Goal: Task Accomplishment & Management: Use online tool/utility

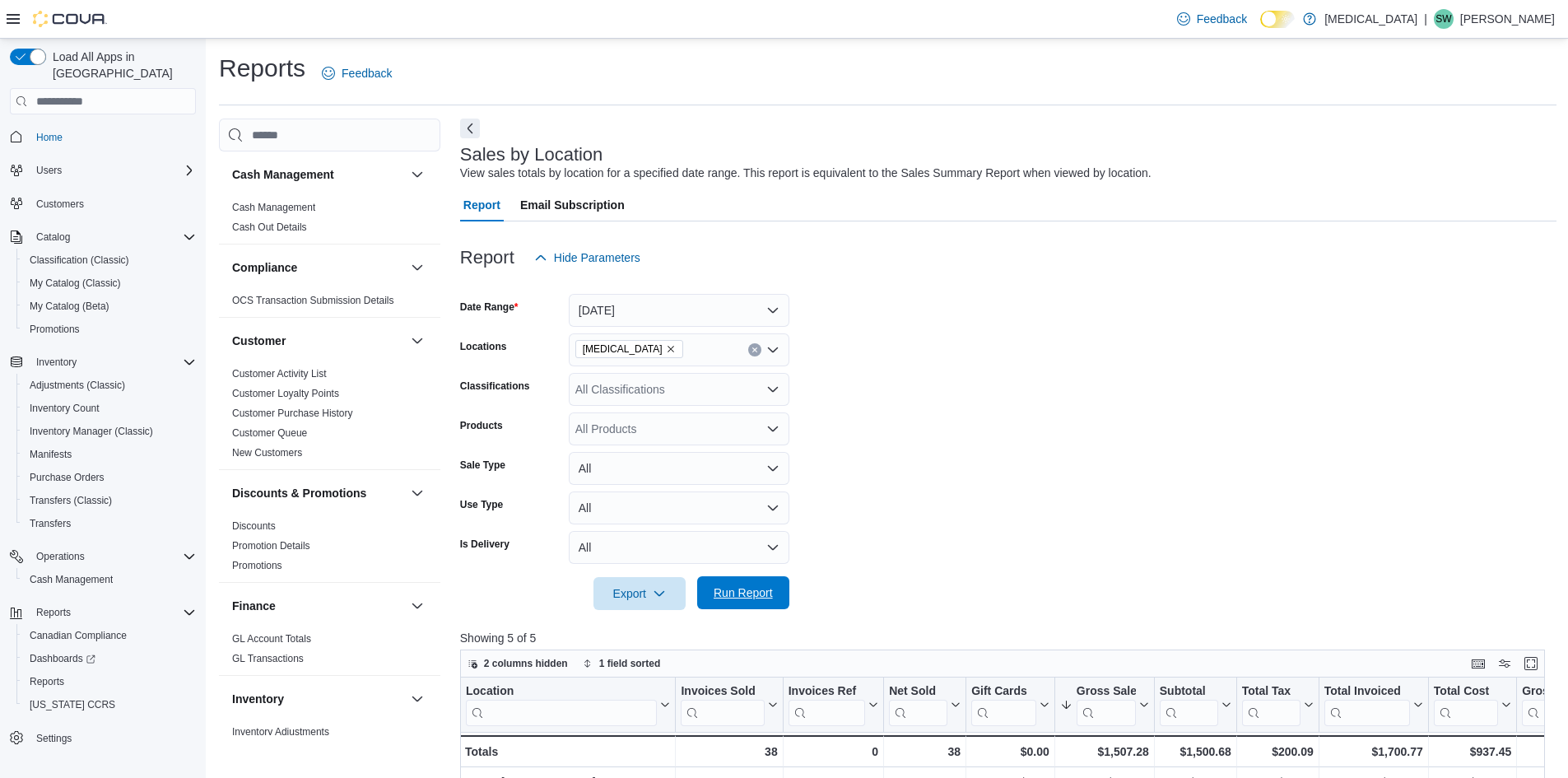
click at [723, 586] on span "Run Report" at bounding box center [743, 592] width 73 height 33
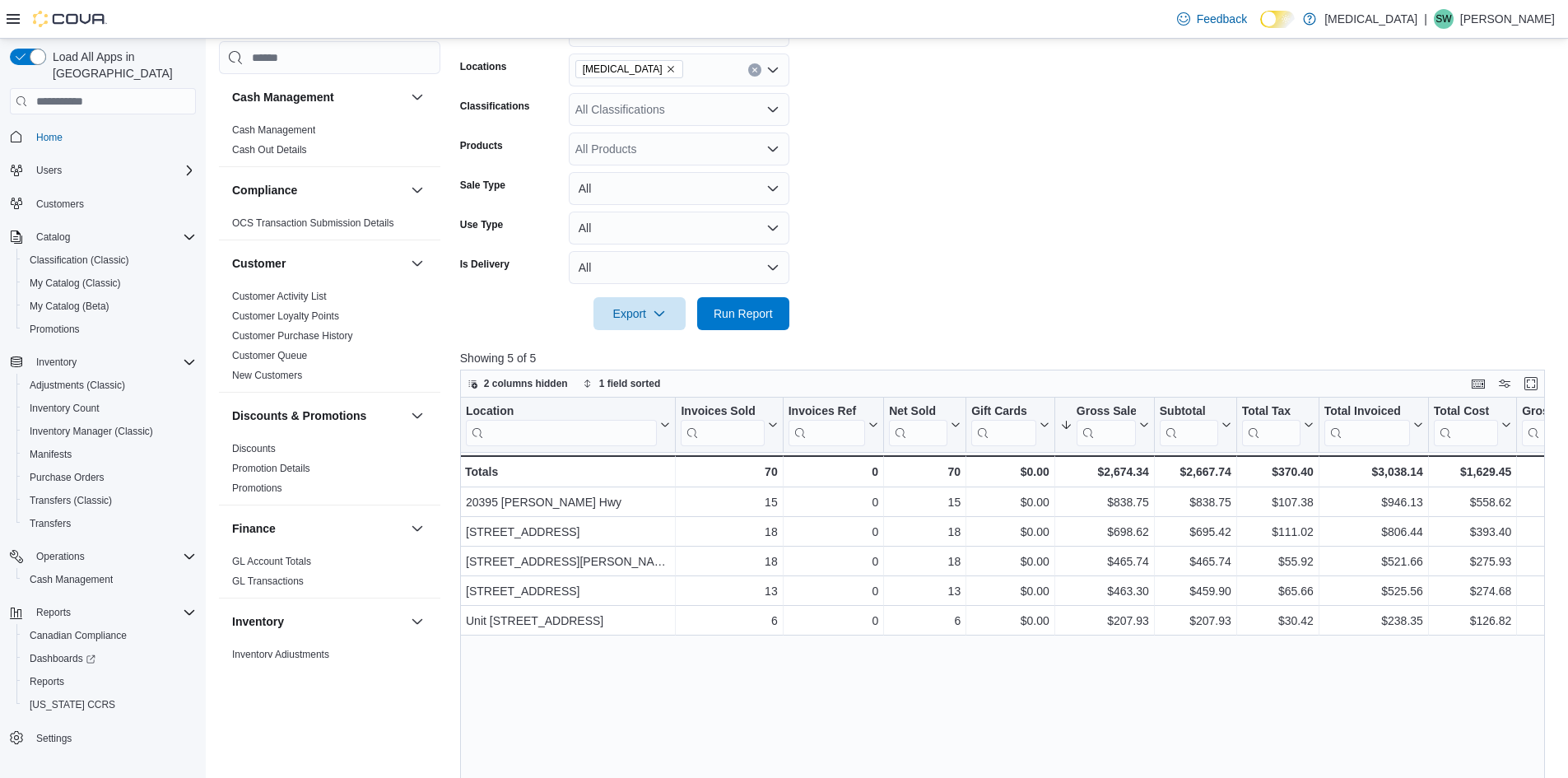
scroll to position [329, 0]
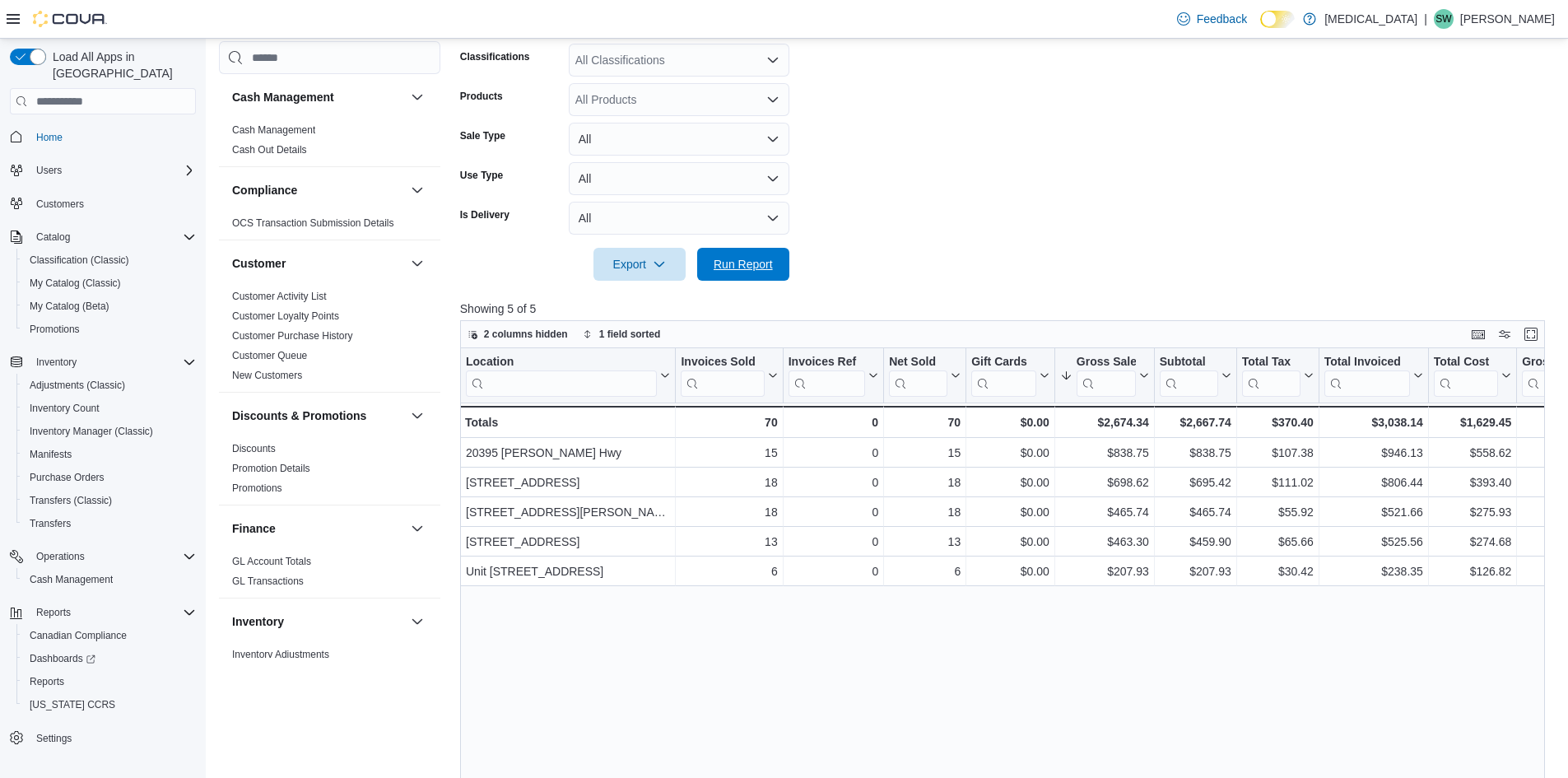
drag, startPoint x: 726, startPoint y: 267, endPoint x: 902, endPoint y: 247, distance: 177.1
click at [726, 267] on span "Run Report" at bounding box center [743, 264] width 60 height 17
click at [1181, 176] on form "Date Range [DATE] Locations [MEDICAL_DATA] Classifications All Classifications …" at bounding box center [1008, 113] width 1097 height 336
click at [948, 177] on form "Date Range [DATE] Locations [MEDICAL_DATA] Classifications All Classifications …" at bounding box center [1008, 113] width 1097 height 336
click at [773, 263] on span "Run Report" at bounding box center [743, 263] width 73 height 33
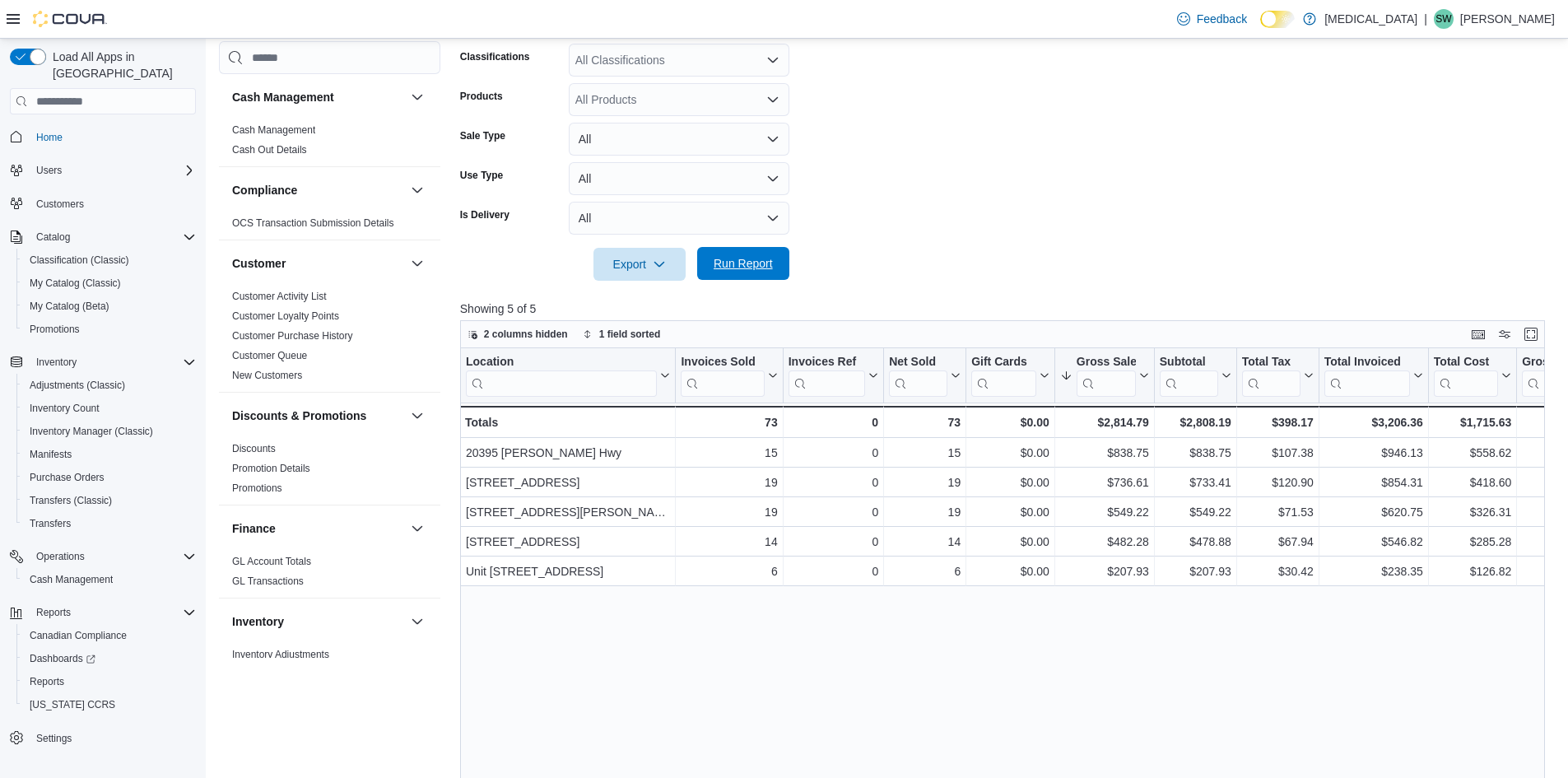
click at [773, 257] on span "Run Report" at bounding box center [743, 263] width 73 height 33
click at [774, 270] on span "Run Report" at bounding box center [743, 263] width 73 height 33
click at [738, 260] on span "Run Report" at bounding box center [743, 264] width 60 height 17
click at [754, 261] on span "Run Report" at bounding box center [743, 264] width 60 height 17
click at [763, 261] on span "Run Report" at bounding box center [743, 264] width 60 height 17
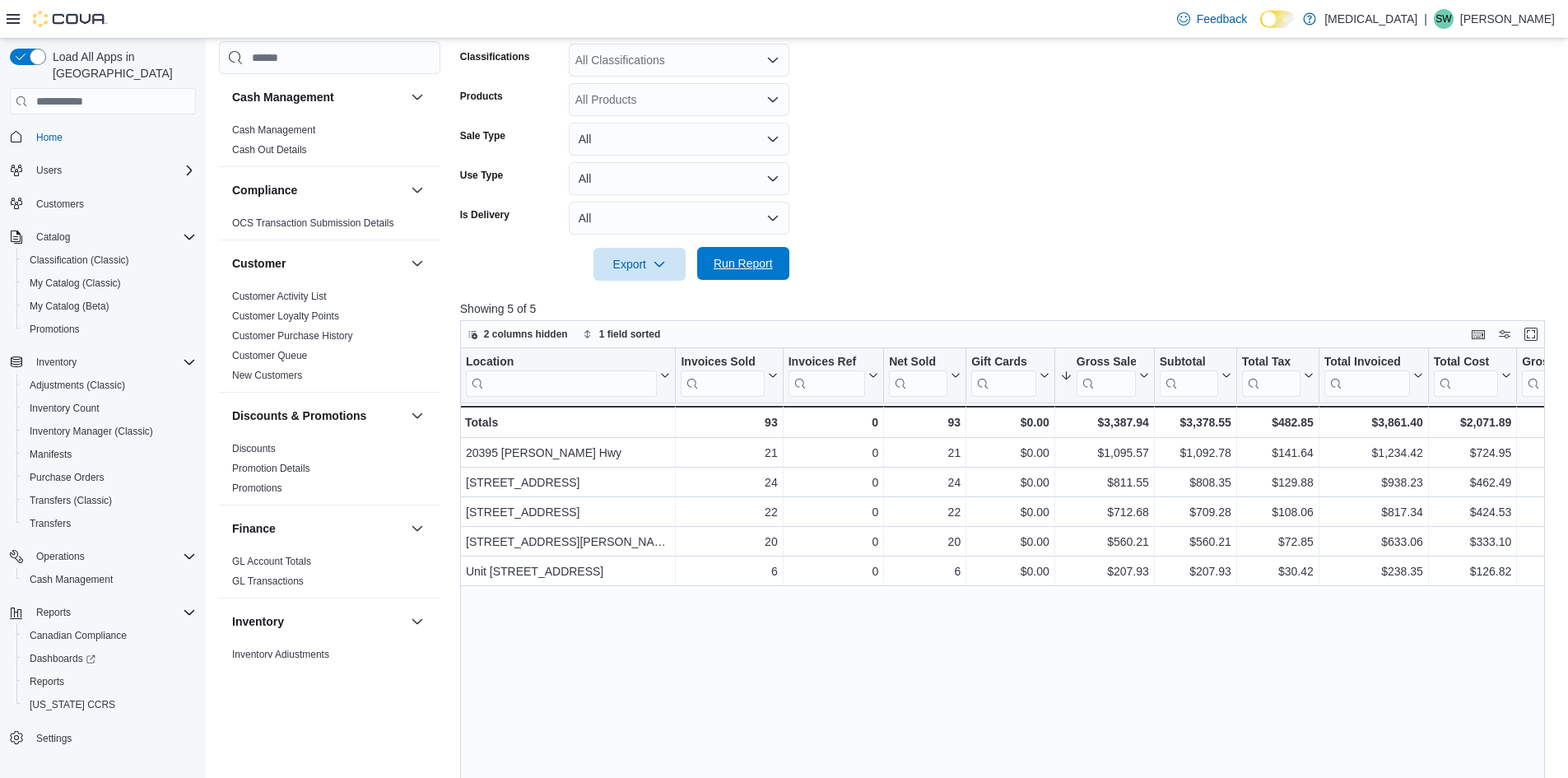
click at [740, 271] on span "Run Report" at bounding box center [743, 264] width 60 height 17
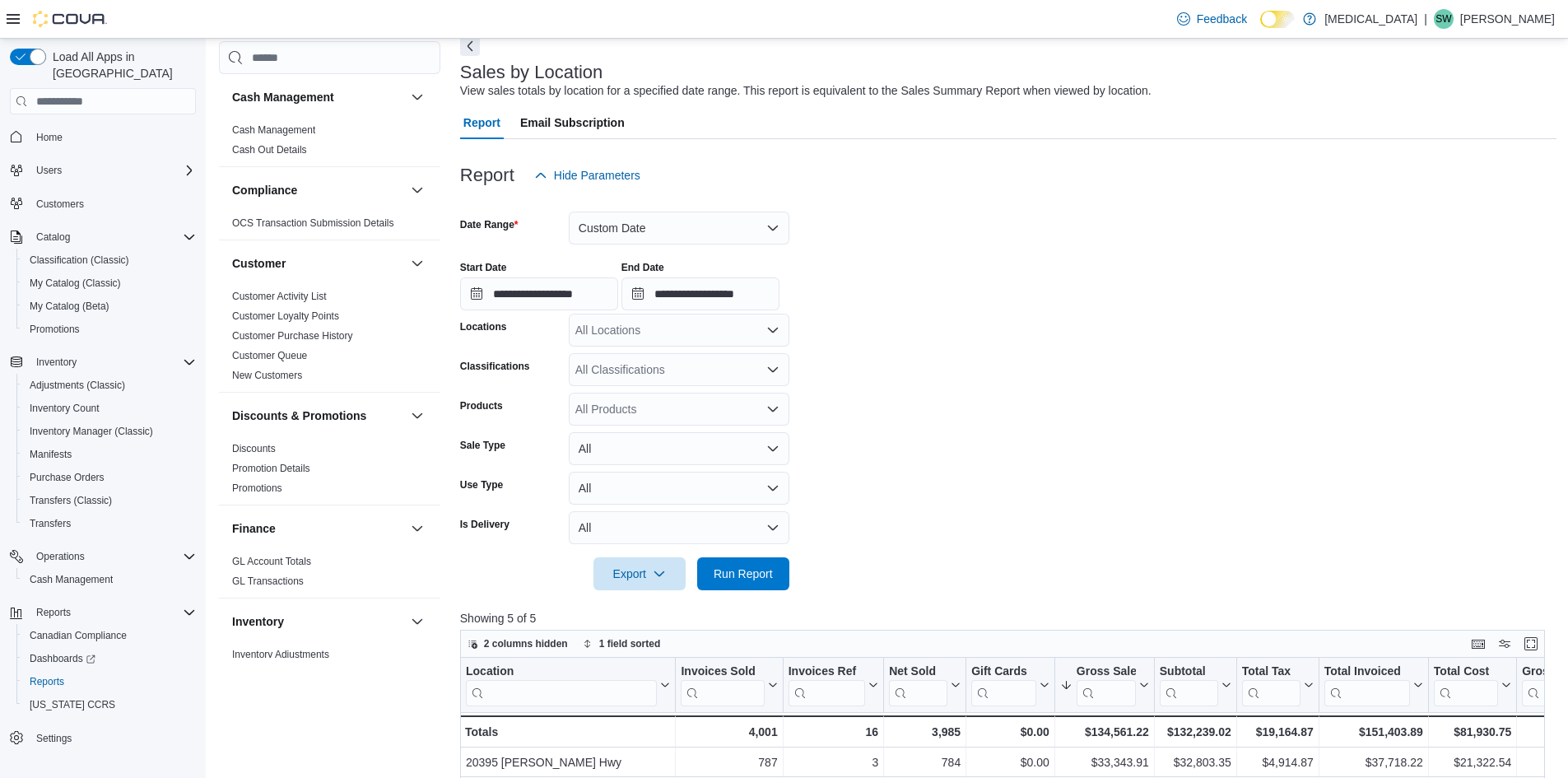
scroll to position [1004, 0]
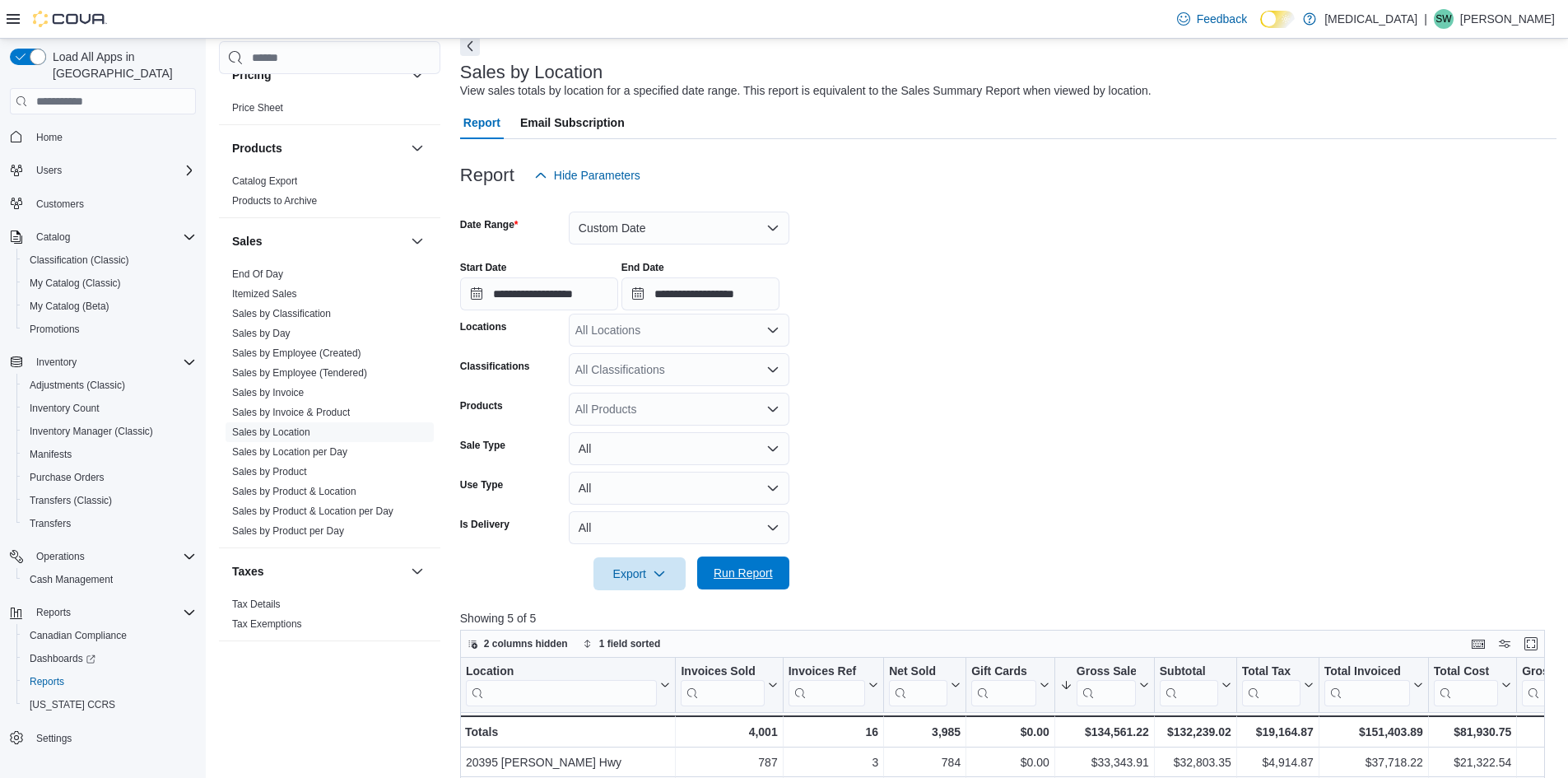
click at [738, 581] on span "Run Report" at bounding box center [743, 573] width 60 height 17
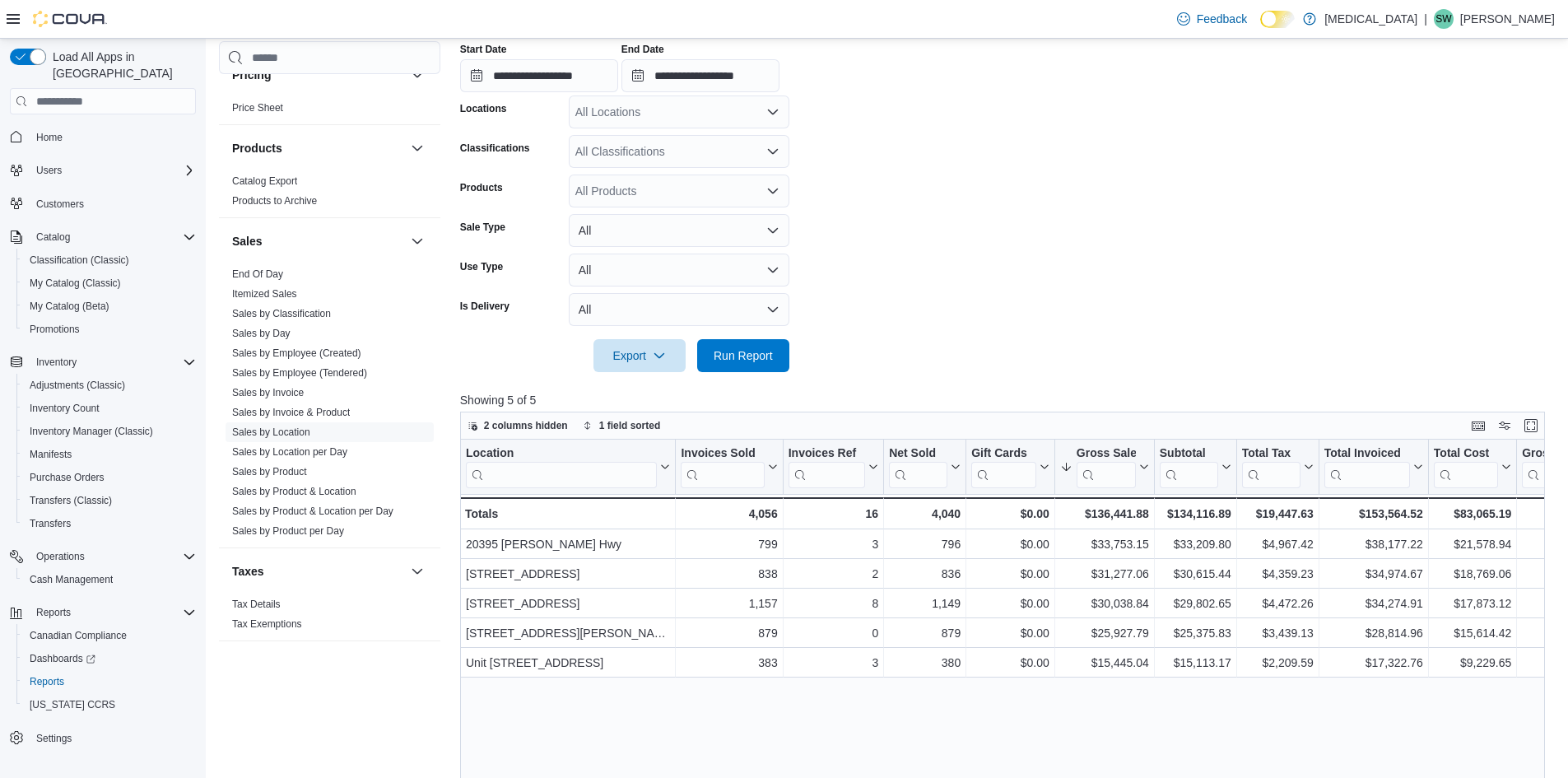
scroll to position [329, 0]
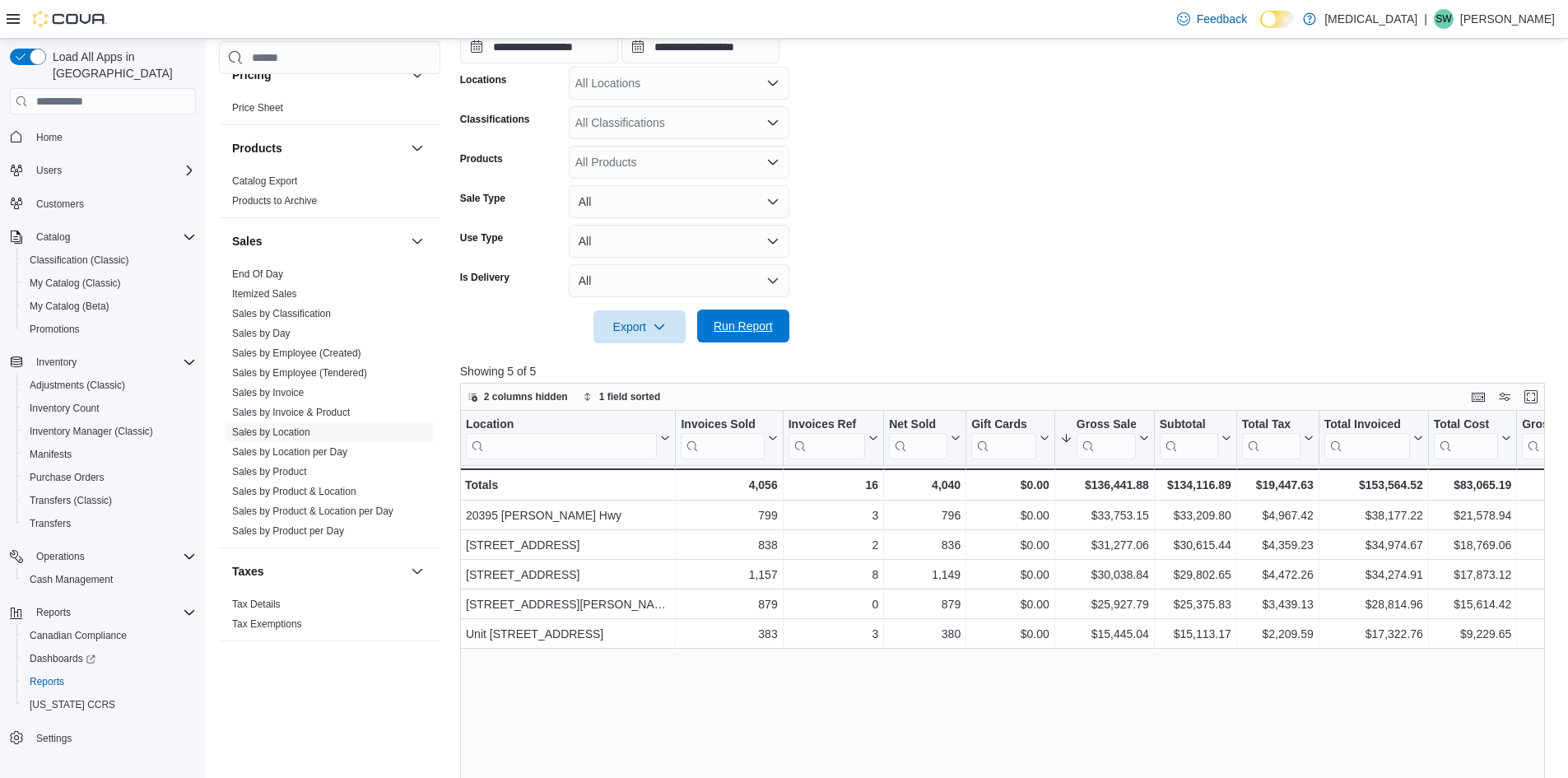
click at [759, 320] on span "Run Report" at bounding box center [743, 326] width 60 height 17
click at [955, 194] on form "**********" at bounding box center [1008, 144] width 1097 height 398
click at [733, 314] on span "Run Report" at bounding box center [743, 326] width 73 height 33
